Goal: Navigation & Orientation: Understand site structure

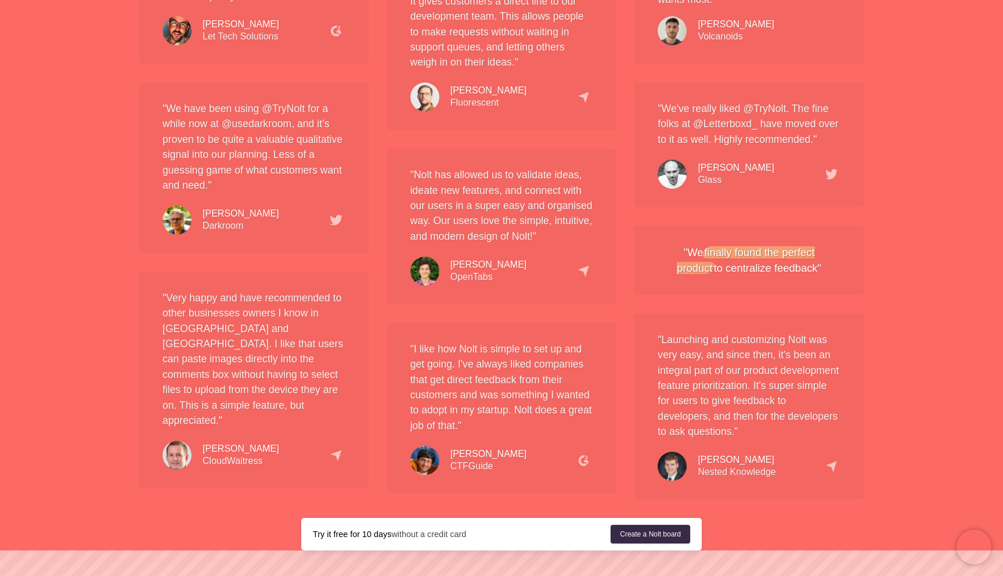
scroll to position [2168, 0]
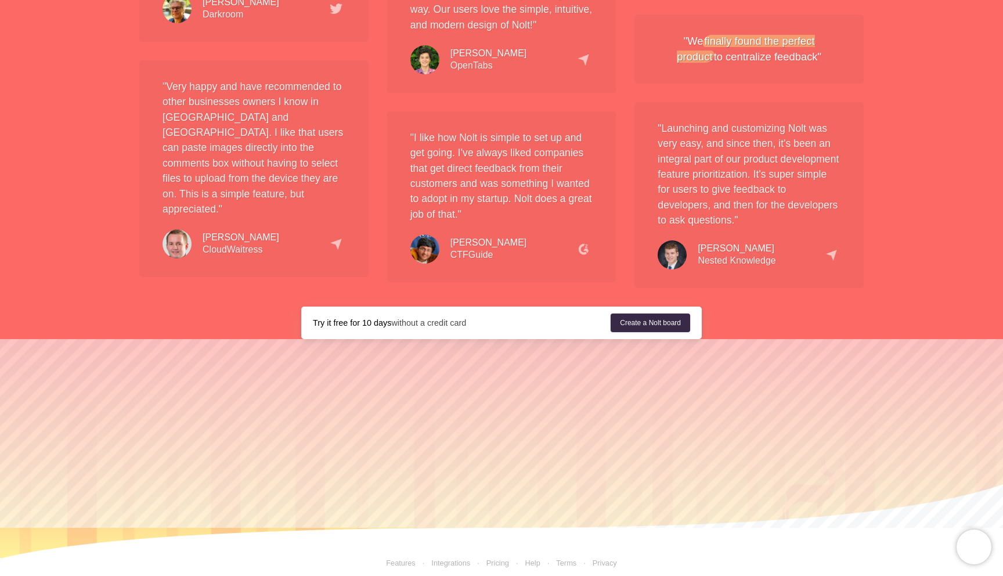
click at [401, 556] on link "Features" at bounding box center [401, 562] width 30 height 9
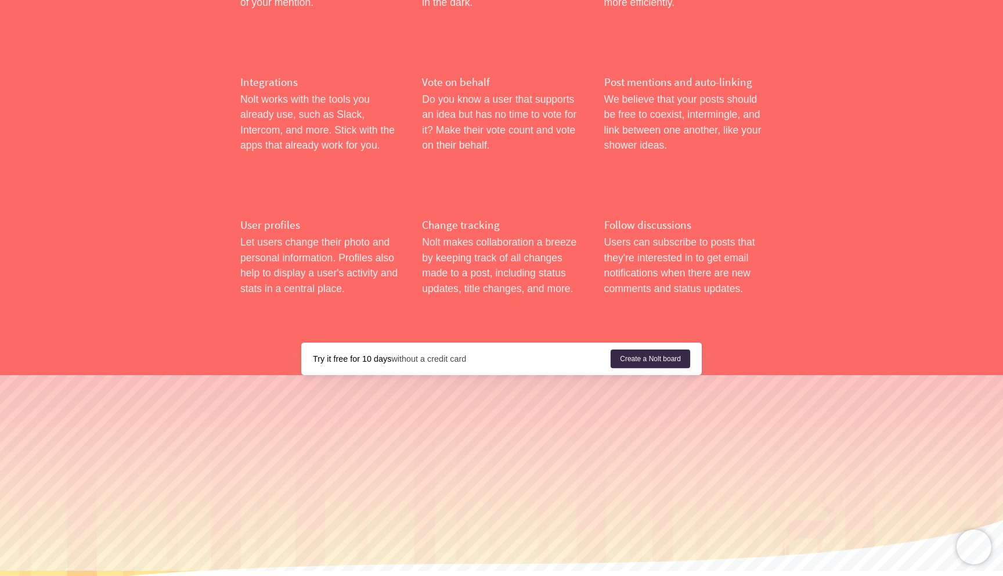
scroll to position [1827, 0]
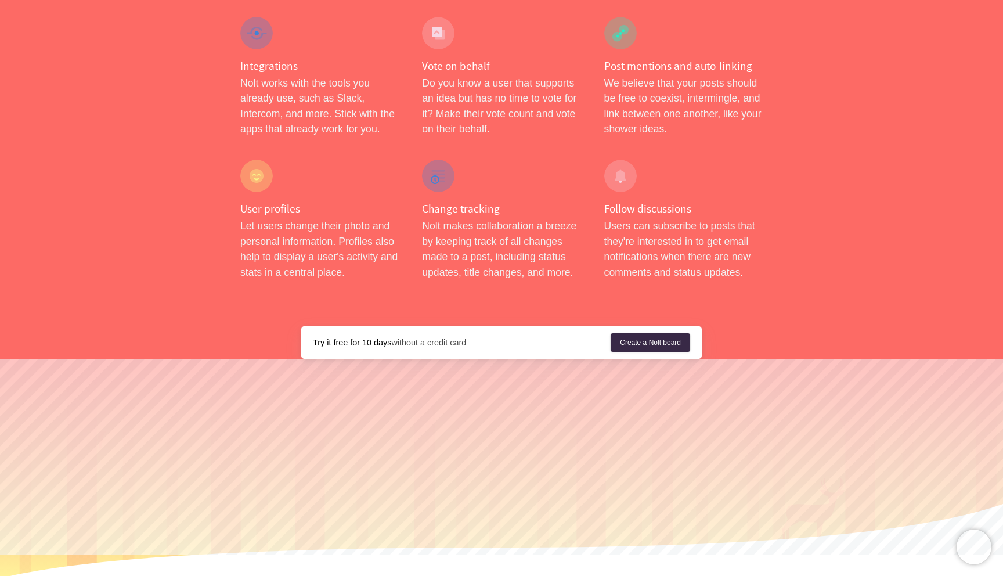
click at [450, 201] on h4 "Change tracking" at bounding box center [501, 208] width 158 height 15
click at [446, 160] on div at bounding box center [438, 176] width 33 height 33
click at [430, 160] on div at bounding box center [438, 176] width 33 height 33
click at [462, 218] on p "Nolt makes collaboration a breeze by keeping track of all changes made to a pos…" at bounding box center [501, 249] width 158 height 62
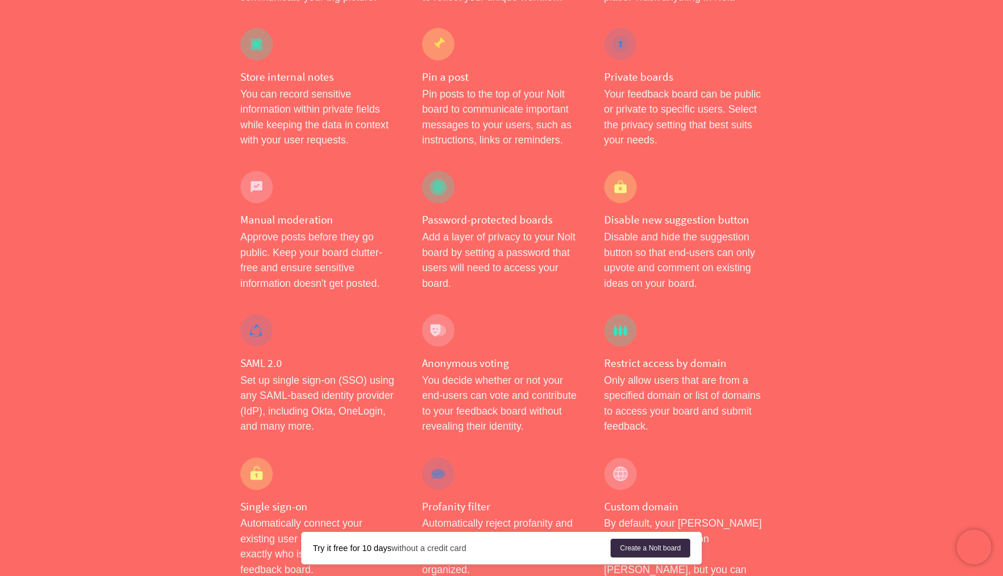
scroll to position [0, 0]
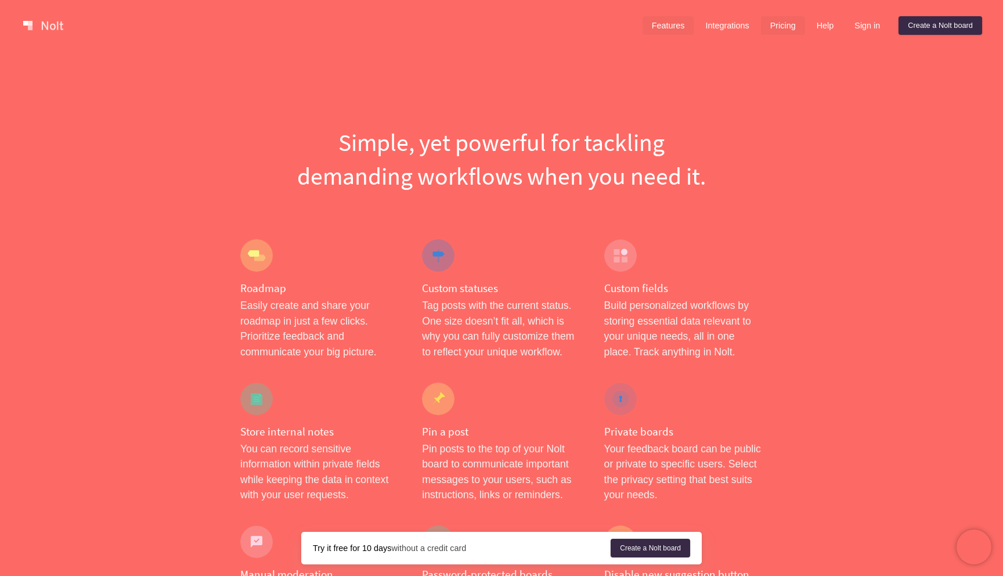
click at [791, 33] on link "Pricing" at bounding box center [783, 25] width 44 height 19
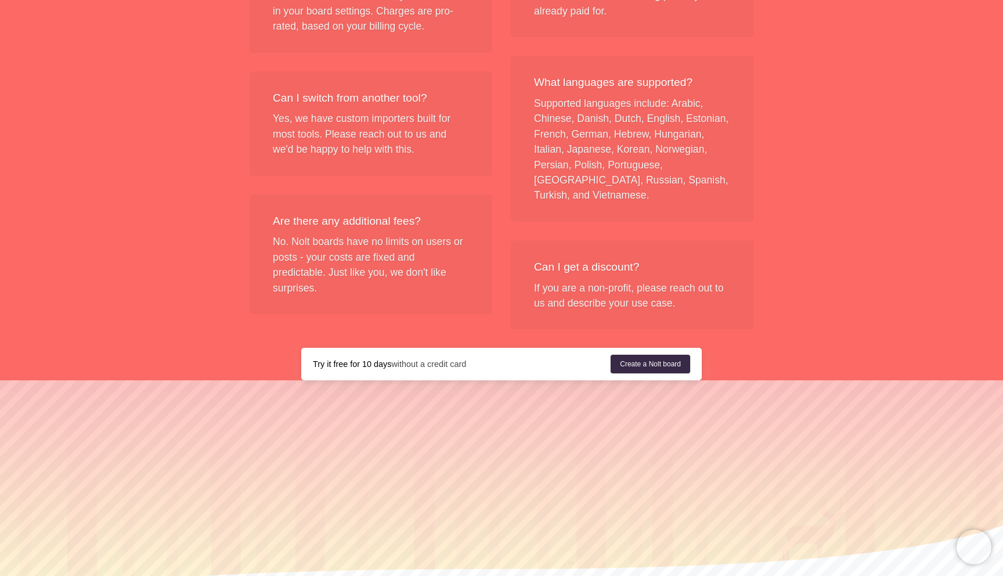
scroll to position [1379, 0]
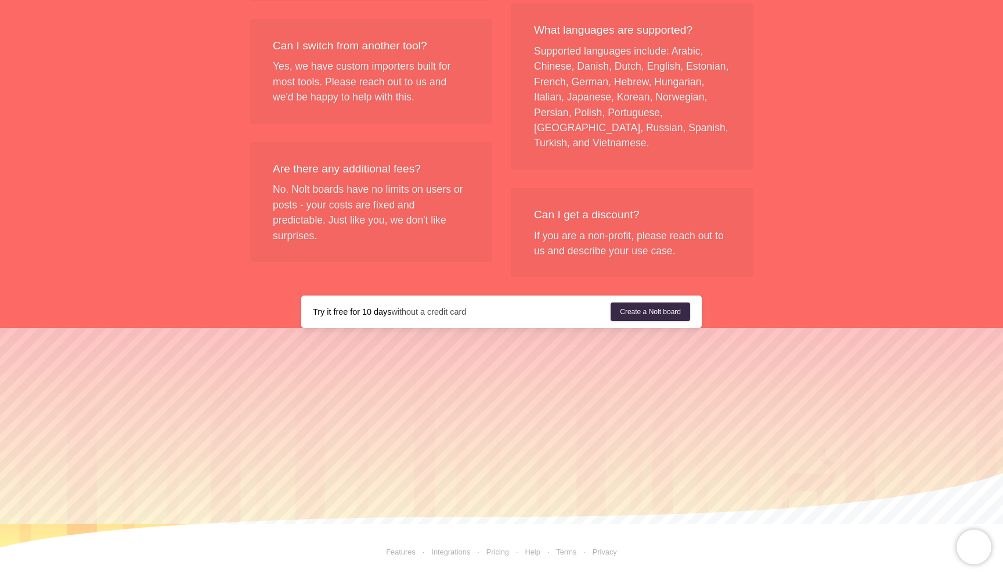
click at [530, 551] on link "Help" at bounding box center [532, 551] width 15 height 9
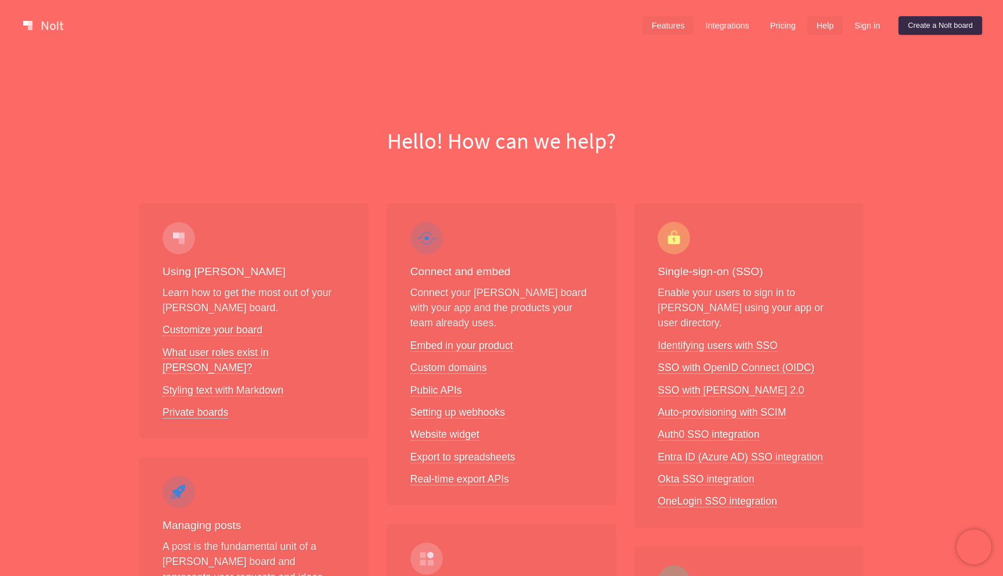
click at [649, 23] on link "Features" at bounding box center [669, 25] width 52 height 19
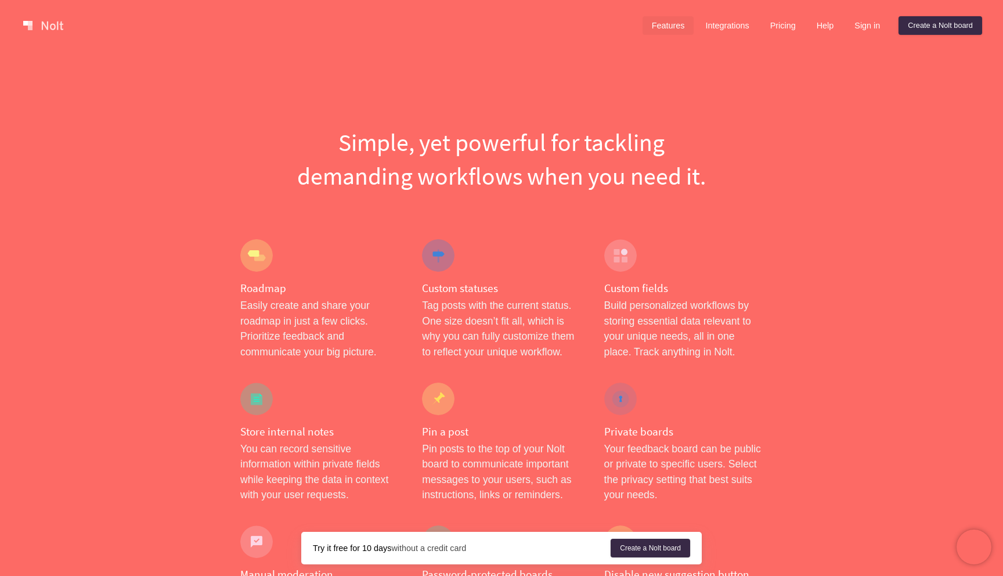
click at [54, 26] on link at bounding box center [43, 25] width 49 height 19
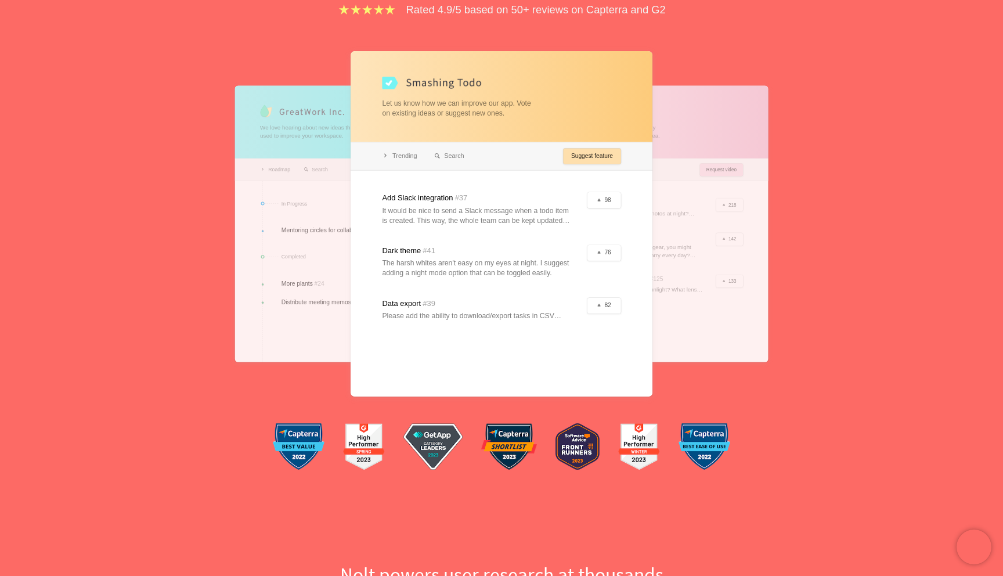
scroll to position [204, 0]
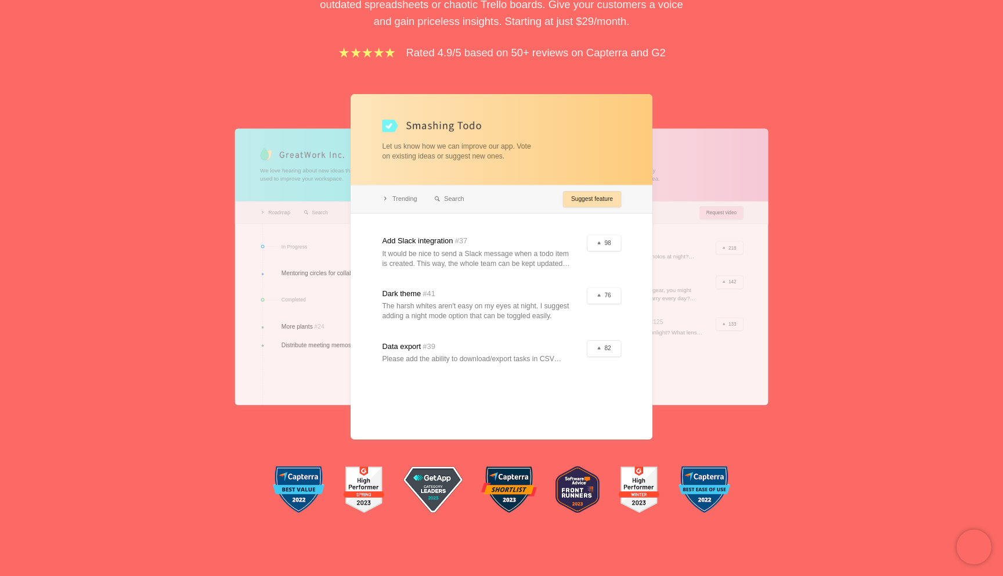
click at [601, 242] on div at bounding box center [502, 266] width 302 height 345
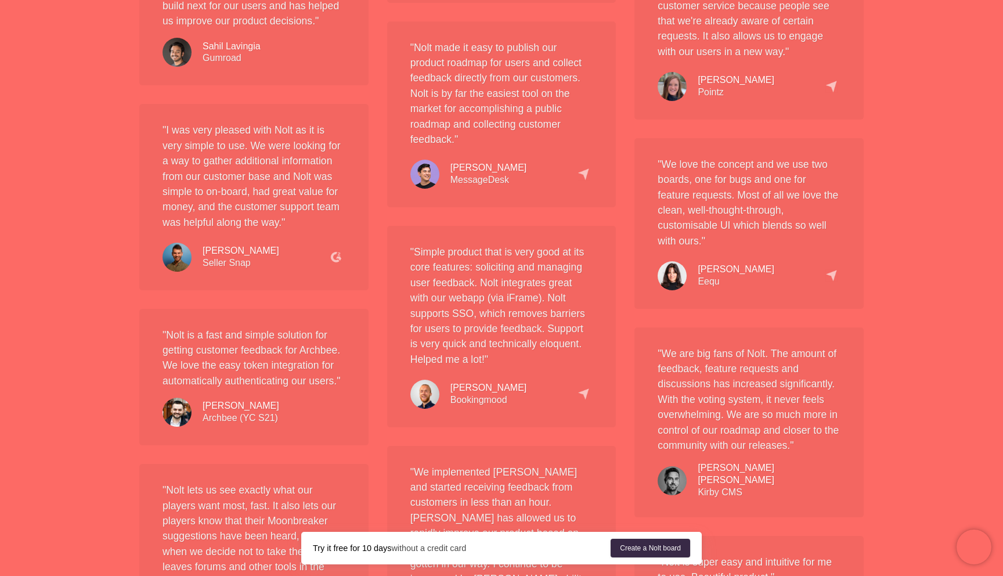
scroll to position [1235, 0]
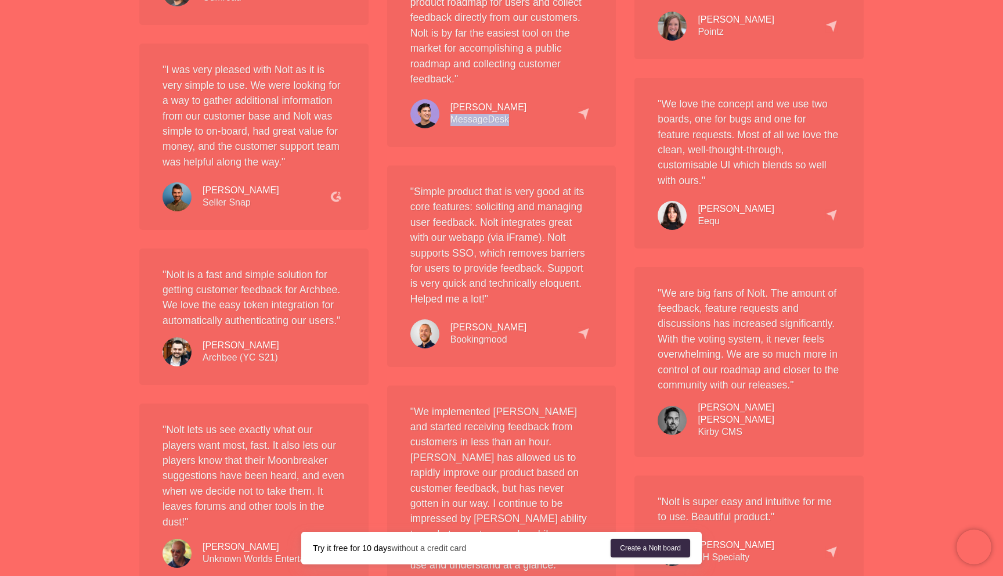
drag, startPoint x: 508, startPoint y: 121, endPoint x: 452, endPoint y: 122, distance: 56.3
click at [451, 122] on div "[PERSON_NAME] MessageDesk" at bounding box center [488, 114] width 77 height 24
